Goal: Information Seeking & Learning: Find specific fact

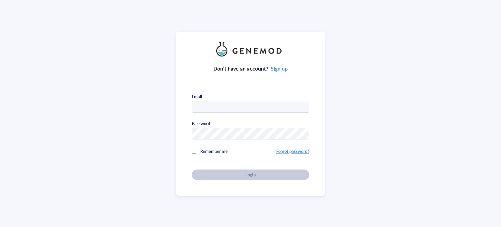
type input "[EMAIL_ADDRESS][DOMAIN_NAME]"
click at [194, 151] on div at bounding box center [194, 151] width 5 height 5
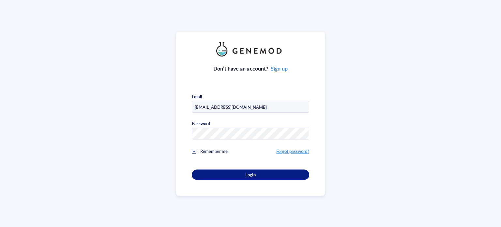
click at [215, 167] on div "Don’t have an account? Sign up Email [EMAIL_ADDRESS][DOMAIN_NAME] Password Reme…" at bounding box center [250, 117] width 117 height 123
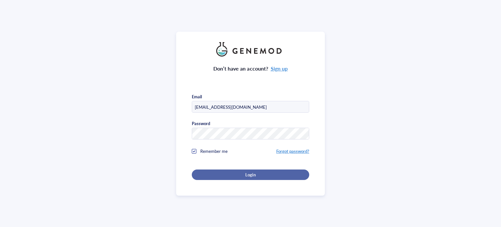
click at [218, 172] on div "Login" at bounding box center [250, 175] width 97 height 6
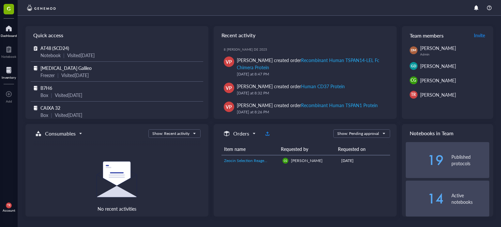
click at [9, 70] on div at bounding box center [9, 70] width 14 height 10
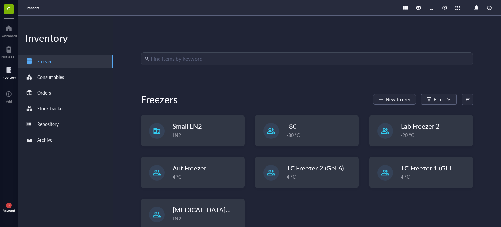
click at [189, 58] on input "search" at bounding box center [310, 59] width 318 height 12
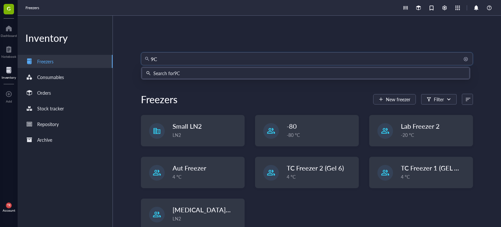
type input "9C5"
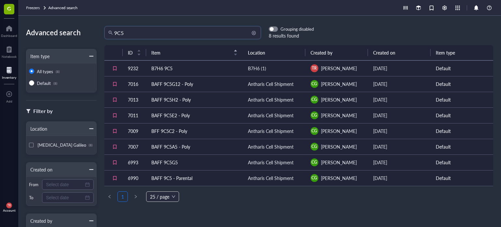
drag, startPoint x: 129, startPoint y: 34, endPoint x: 118, endPoint y: 32, distance: 10.8
click at [118, 32] on input "9C5" at bounding box center [185, 32] width 143 height 12
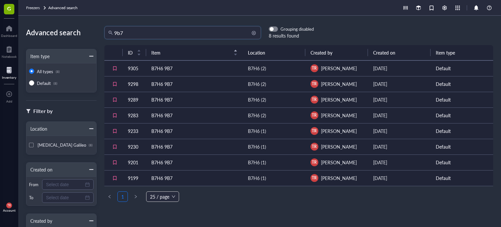
drag, startPoint x: 133, startPoint y: 32, endPoint x: 120, endPoint y: 33, distance: 13.1
click at [119, 32] on input "9b7" at bounding box center [185, 32] width 143 height 12
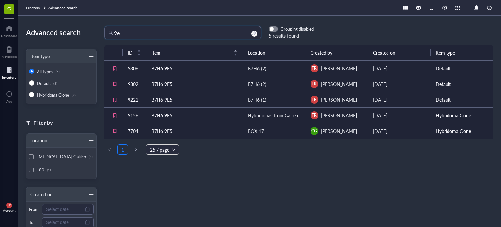
type input "9"
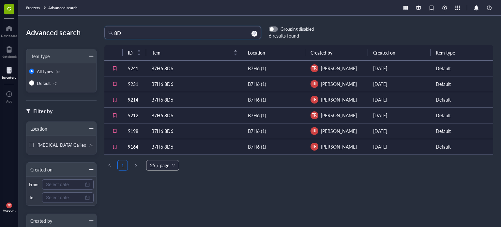
type input "8"
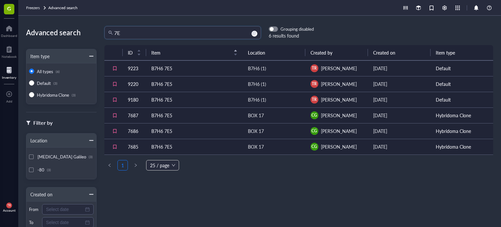
type input "7"
type input "4D9"
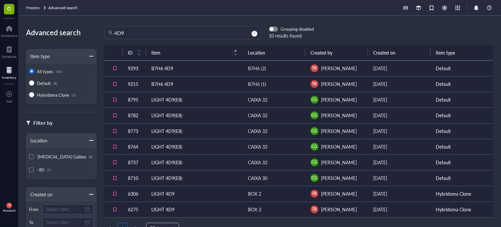
click at [361, 118] on td "CG Carlos Gonçalves" at bounding box center [336, 115] width 63 height 16
drag, startPoint x: 132, startPoint y: 34, endPoint x: 95, endPoint y: 31, distance: 36.6
click at [95, 31] on div "Advanced search Item type All types (10) Default (8) Hybridoma Clone (2) Filter…" at bounding box center [259, 121] width 483 height 211
type input "post-fusion"
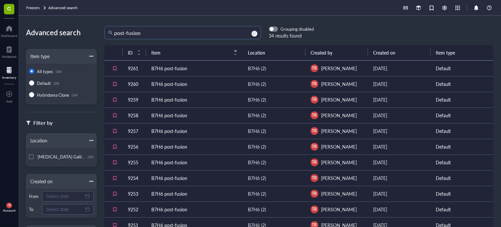
click at [155, 209] on td "B7H6 post-fusion" at bounding box center [194, 209] width 97 height 16
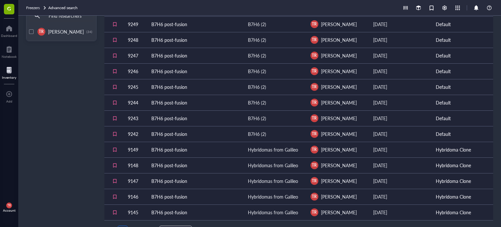
scroll to position [246, 0]
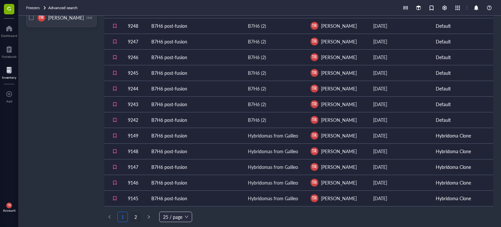
click at [137, 217] on link "2" at bounding box center [136, 217] width 10 height 10
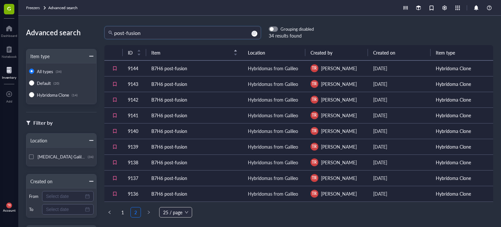
drag, startPoint x: 148, startPoint y: 34, endPoint x: 101, endPoint y: 30, distance: 46.5
click at [101, 30] on body "G Dashboard Notebook Inventory To pick up a draggable item, press the space bar…" at bounding box center [250, 113] width 501 height 227
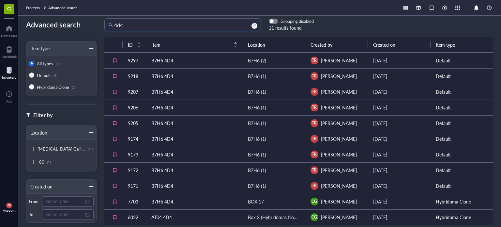
scroll to position [3, 0]
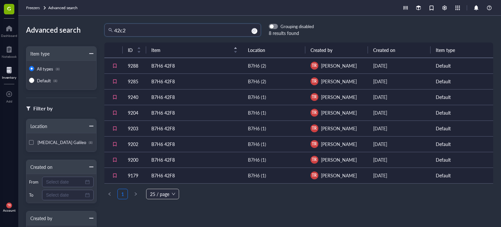
type input "42c2"
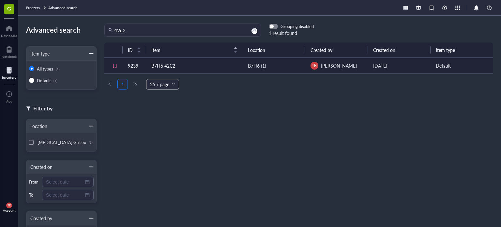
click at [171, 64] on td "B7H6 42C2" at bounding box center [194, 66] width 97 height 16
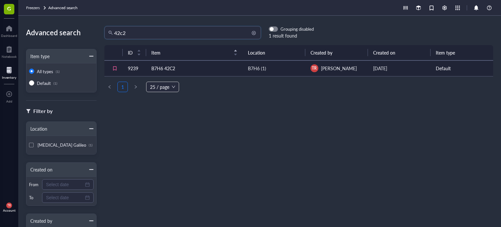
drag, startPoint x: 130, startPoint y: 34, endPoint x: 121, endPoint y: 33, distance: 9.6
click at [121, 33] on input "42c2" at bounding box center [185, 32] width 143 height 12
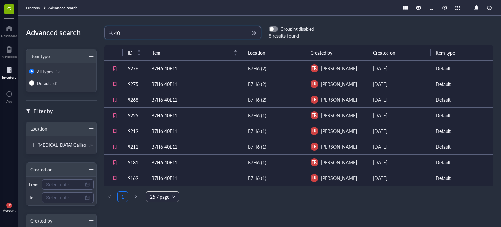
type input "4"
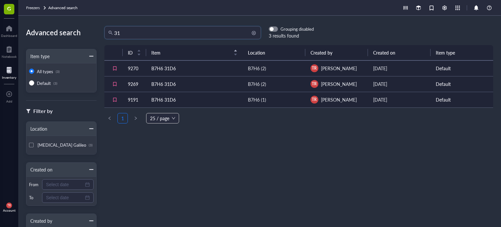
type input "3"
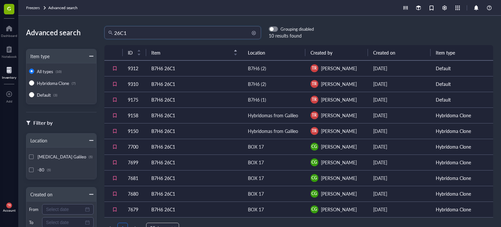
drag, startPoint x: 133, startPoint y: 32, endPoint x: 117, endPoint y: 31, distance: 16.0
click at [117, 31] on input "26C1" at bounding box center [185, 32] width 143 height 12
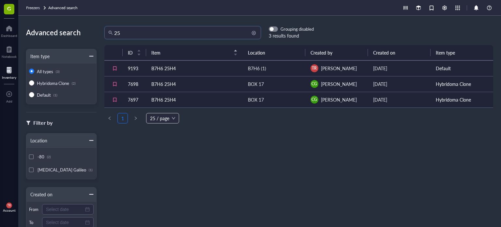
type input "2"
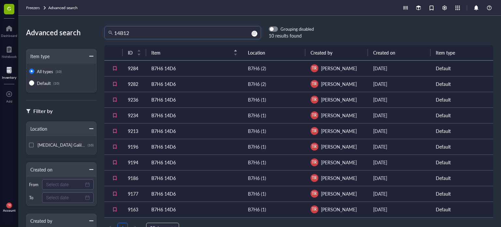
type input "14B12"
